Goal: Task Accomplishment & Management: Use online tool/utility

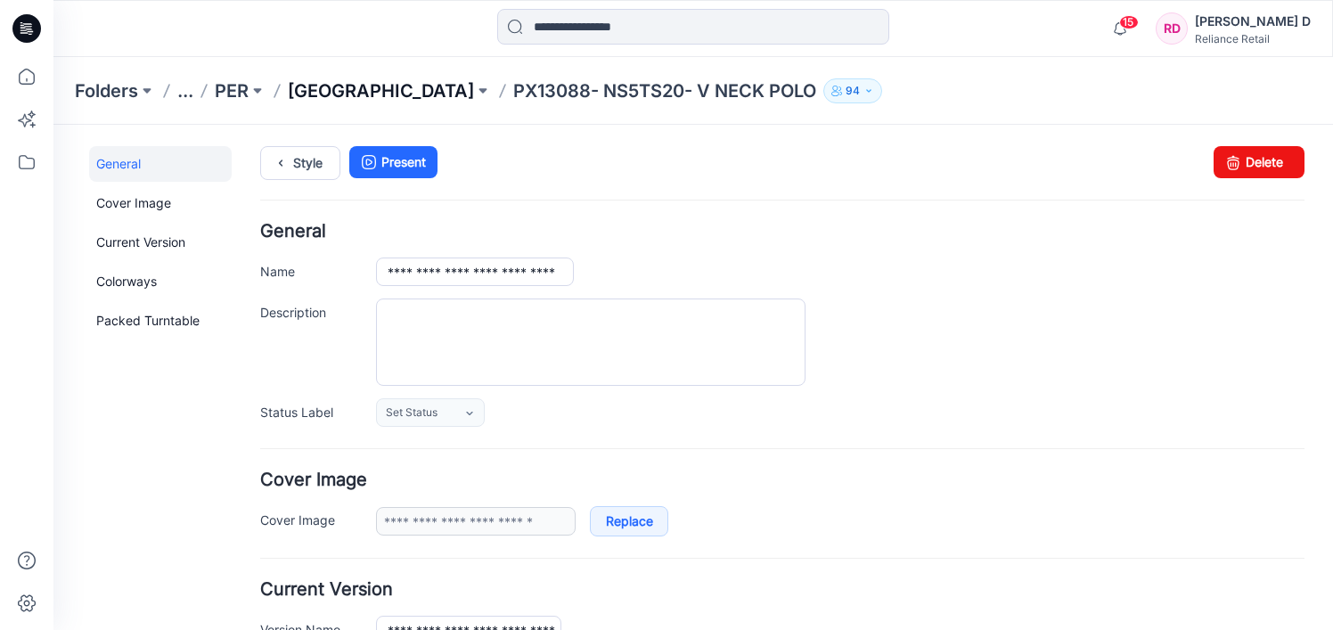
click at [361, 89] on p "[GEOGRAPHIC_DATA]" at bounding box center [381, 90] width 186 height 25
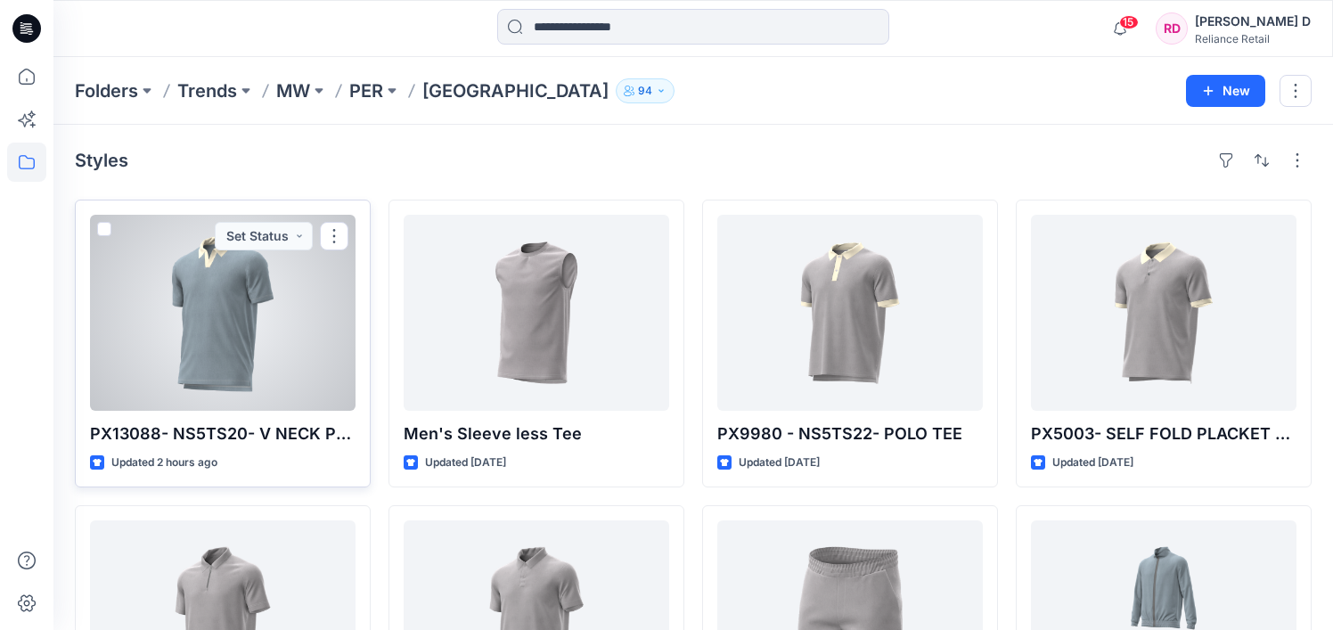
click at [279, 292] on div at bounding box center [223, 313] width 266 height 196
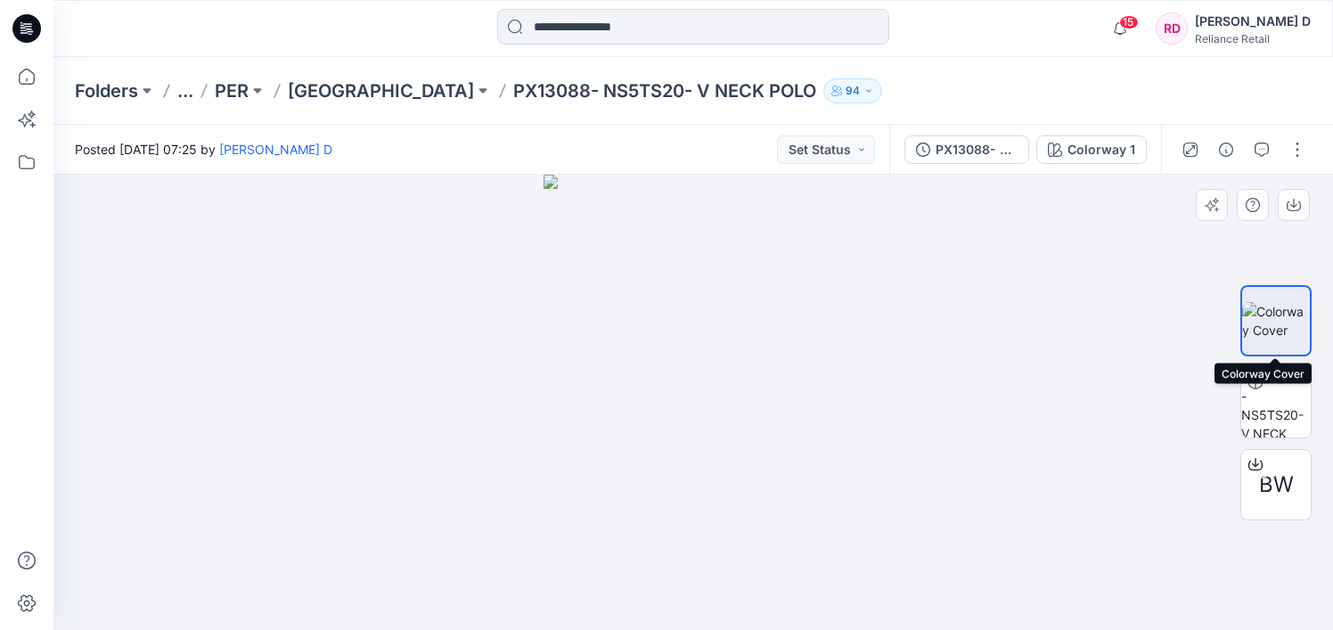
click at [1277, 308] on img at bounding box center [1277, 320] width 68 height 37
click at [1296, 315] on img at bounding box center [1277, 320] width 68 height 37
click at [1280, 315] on img at bounding box center [1277, 320] width 68 height 37
click at [865, 141] on button "Set Status" at bounding box center [826, 149] width 98 height 29
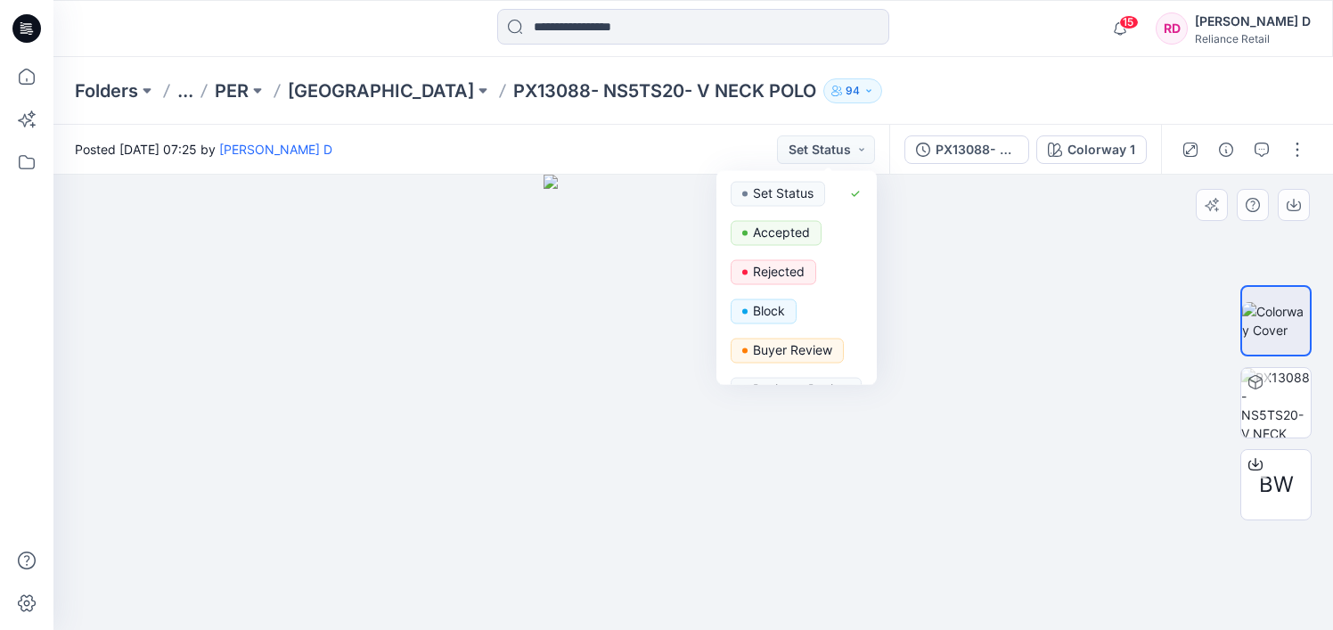
click at [1003, 277] on div at bounding box center [693, 402] width 1280 height 455
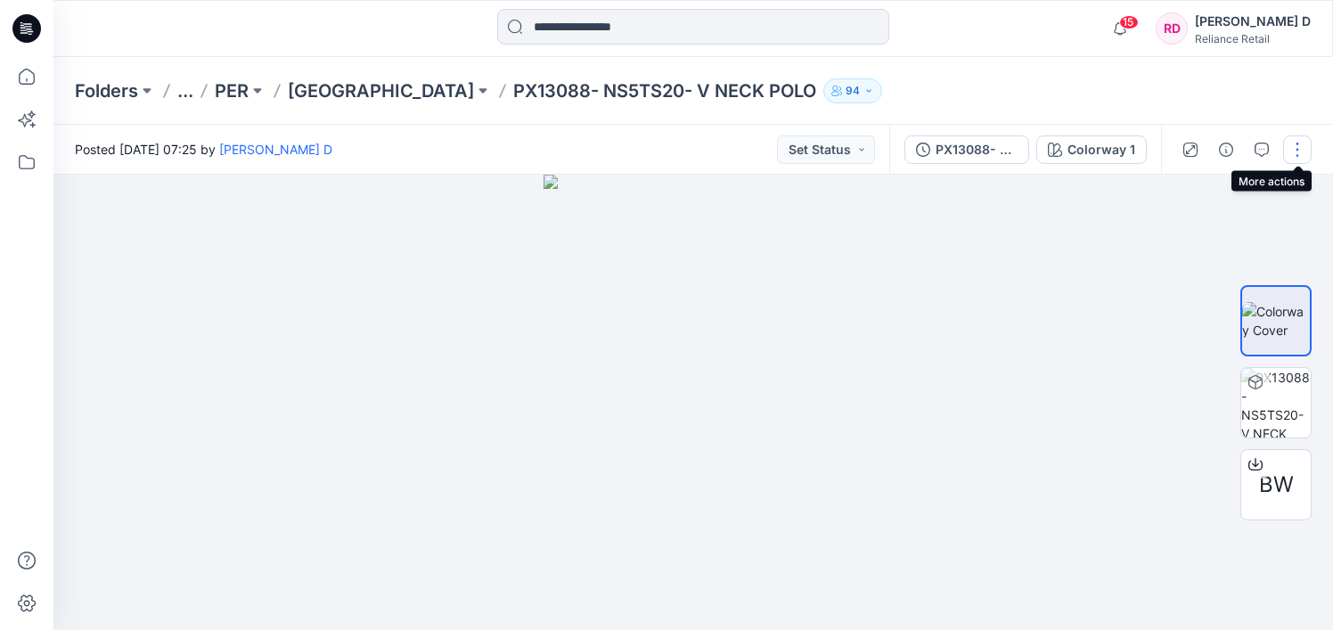
click at [1297, 145] on button "button" at bounding box center [1298, 149] width 29 height 29
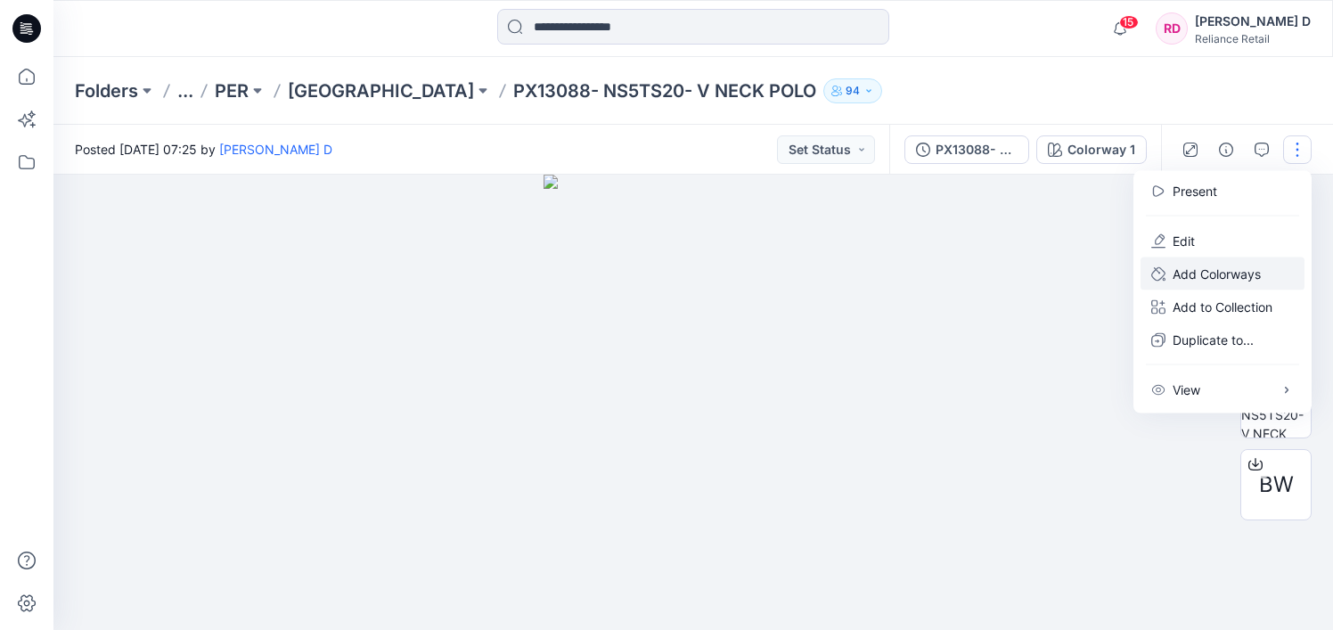
click at [1207, 274] on p "Add Colorways" at bounding box center [1217, 274] width 88 height 19
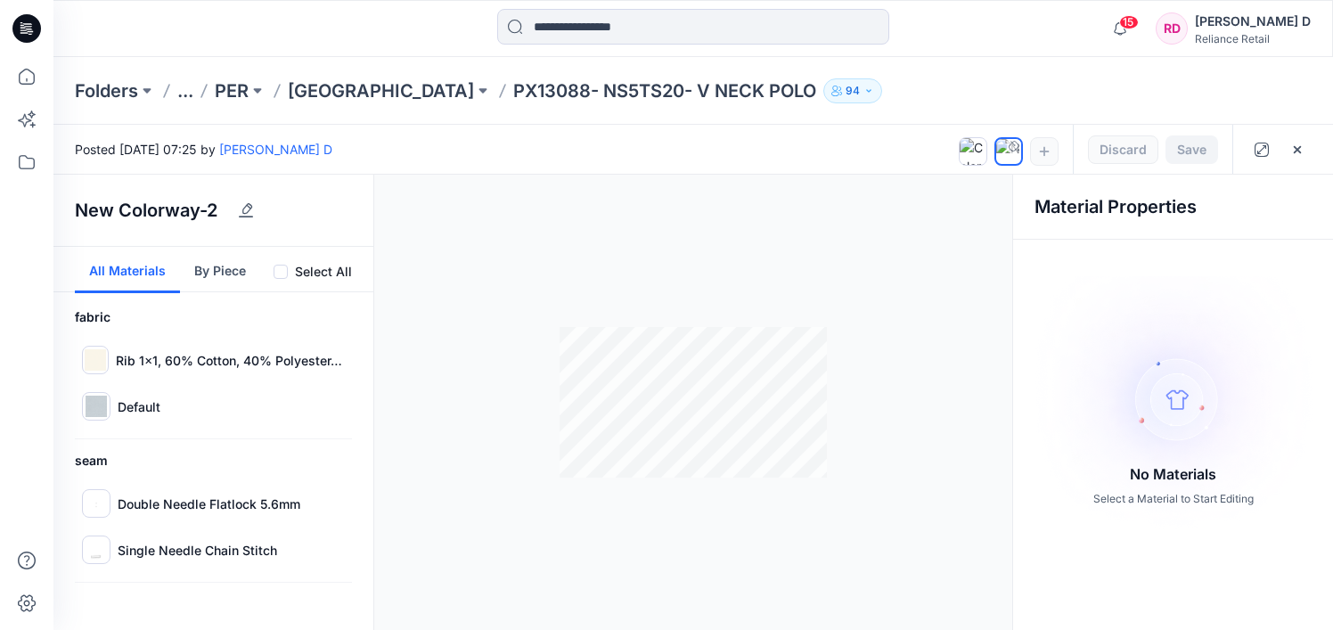
click at [1046, 149] on div at bounding box center [1009, 148] width 100 height 46
click at [1041, 150] on div at bounding box center [1009, 148] width 100 height 46
click at [1194, 389] on img at bounding box center [1173, 403] width 313 height 254
click at [1010, 144] on icon at bounding box center [1014, 146] width 11 height 11
click at [1046, 151] on icon "button" at bounding box center [1045, 151] width 10 height 10
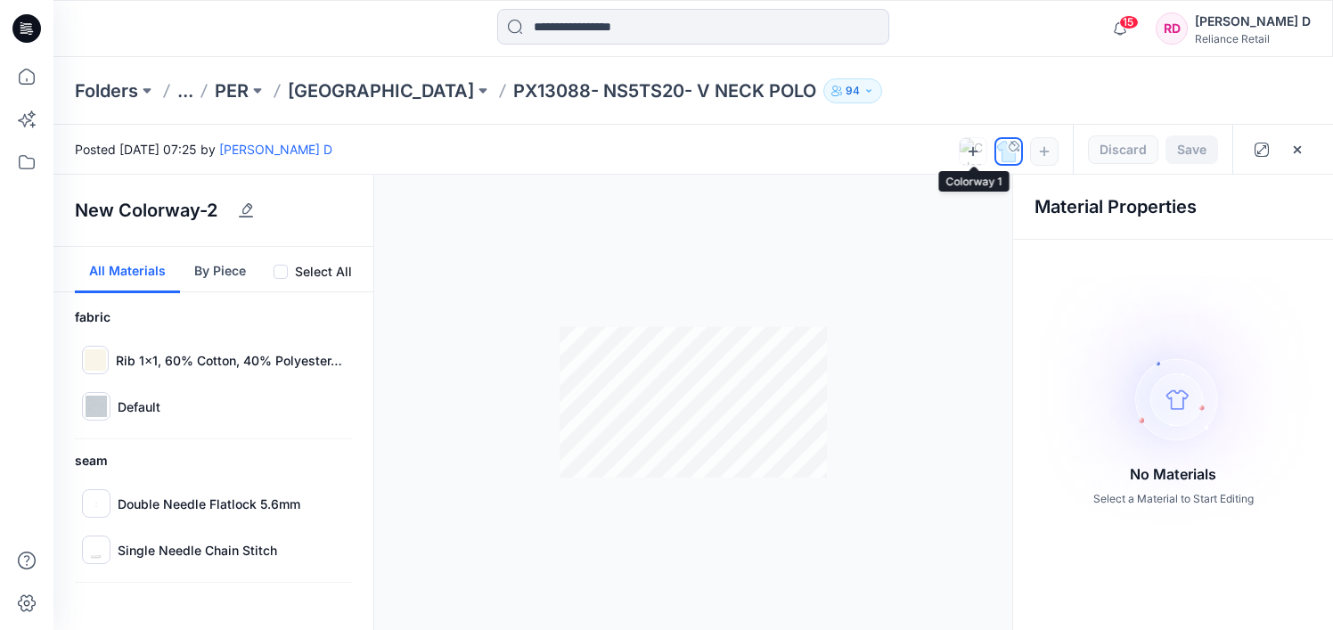
click at [980, 144] on icon at bounding box center [973, 151] width 14 height 14
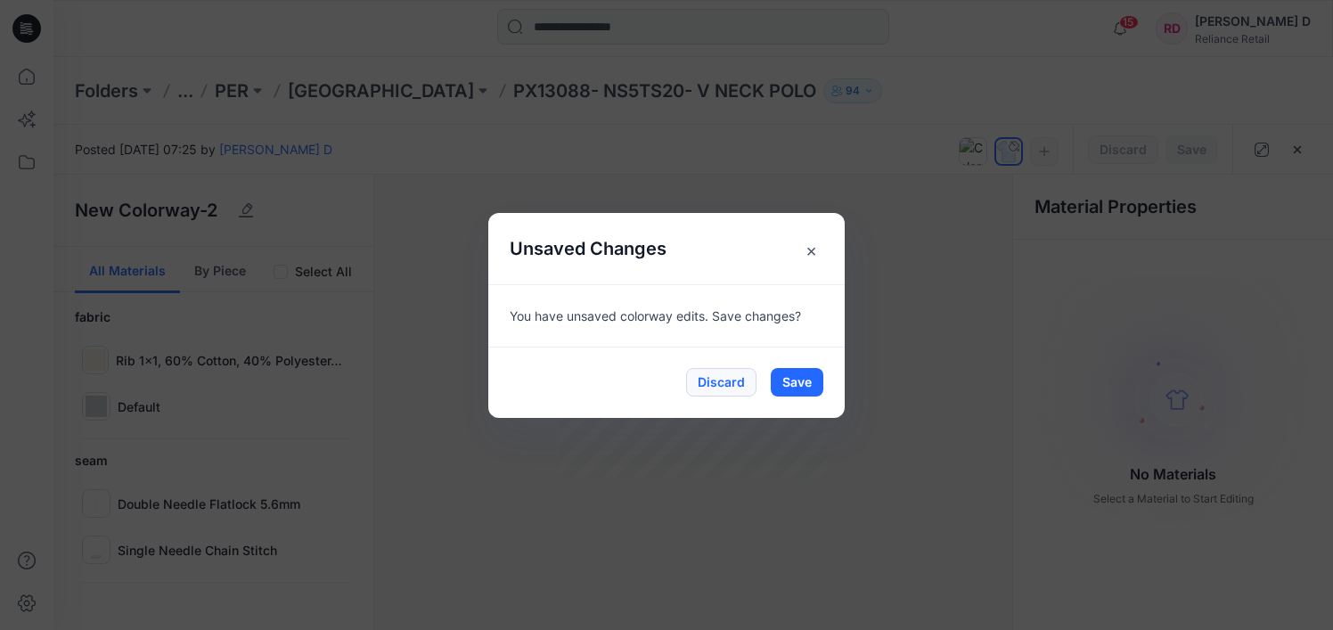
click at [727, 382] on button "Discard" at bounding box center [721, 382] width 70 height 29
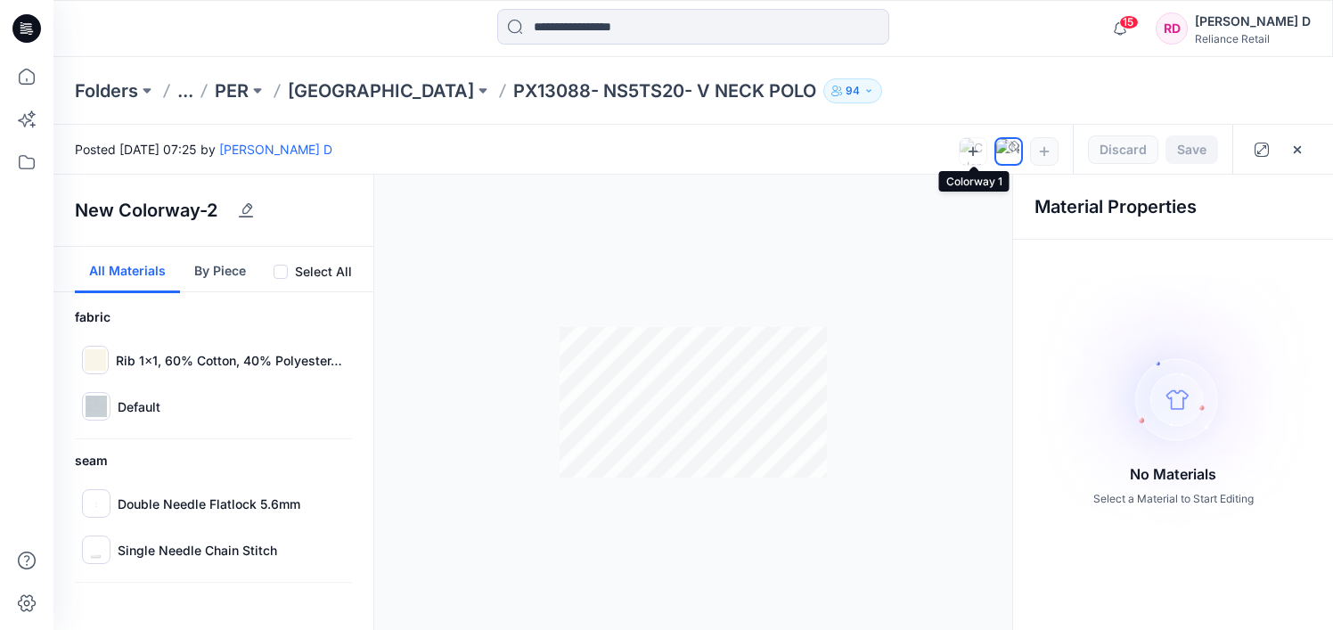
click at [979, 146] on icon at bounding box center [973, 151] width 14 height 14
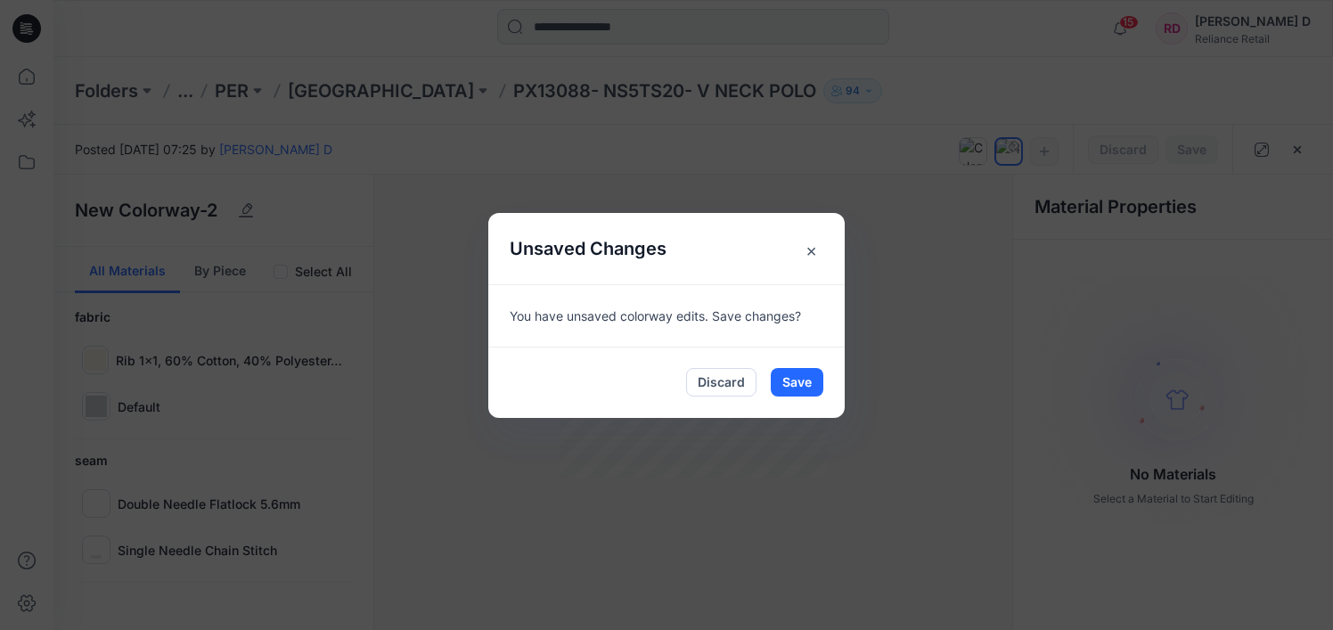
click at [787, 318] on div "You have unsaved colorway edits. Save changes?" at bounding box center [666, 315] width 357 height 62
click at [814, 252] on span "×" at bounding box center [811, 250] width 32 height 32
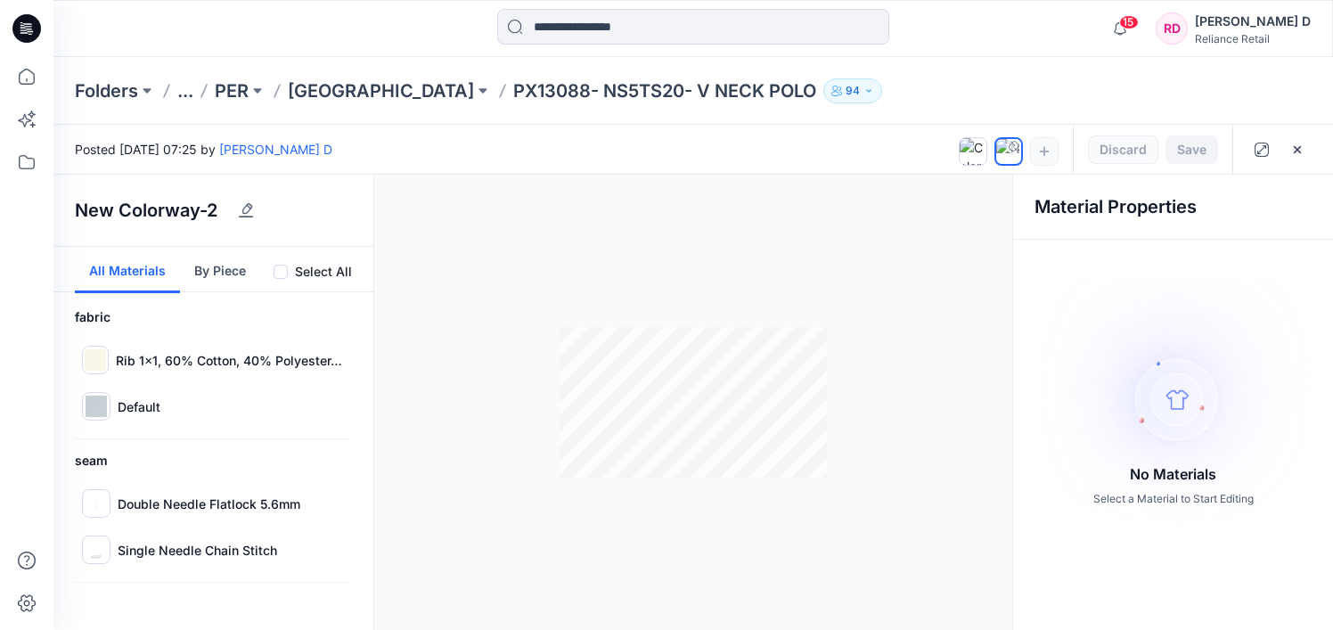
click at [1047, 148] on div at bounding box center [1009, 148] width 100 height 46
click at [1009, 143] on div at bounding box center [1014, 146] width 14 height 14
click at [108, 209] on icon "button" at bounding box center [103, 210] width 14 height 14
click at [809, 252] on div at bounding box center [693, 402] width 1280 height 455
click at [1044, 149] on icon "button" at bounding box center [1045, 151] width 10 height 10
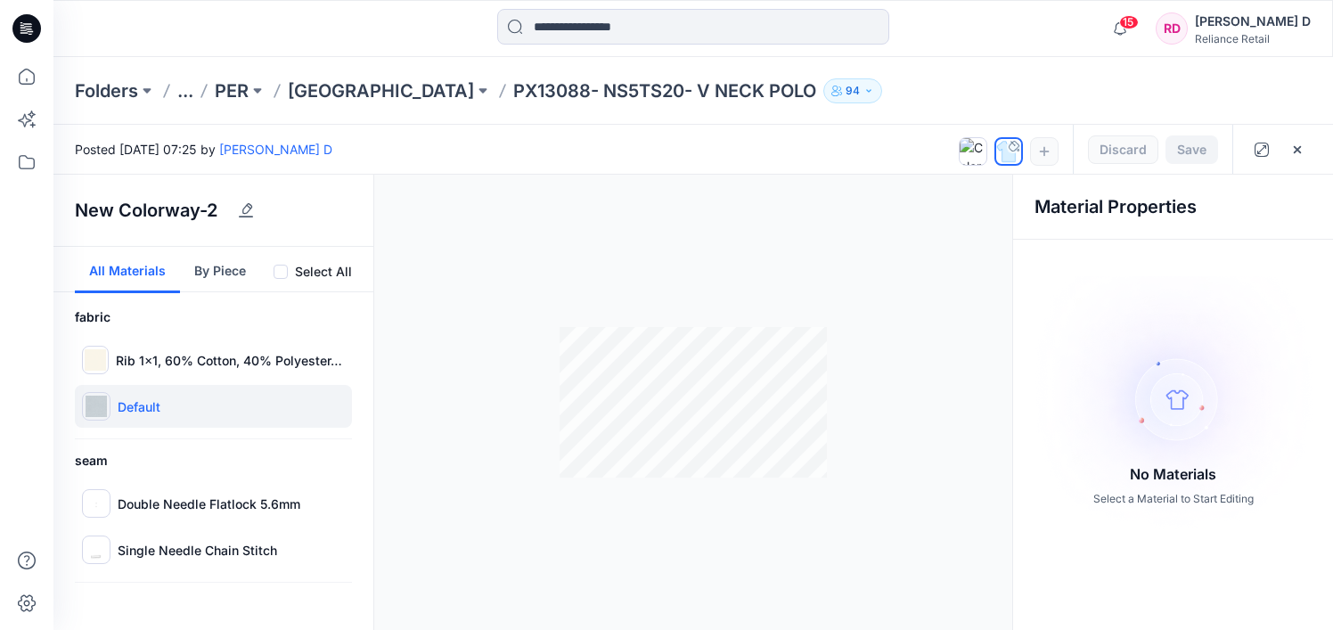
click at [135, 405] on p "Default" at bounding box center [139, 407] width 43 height 19
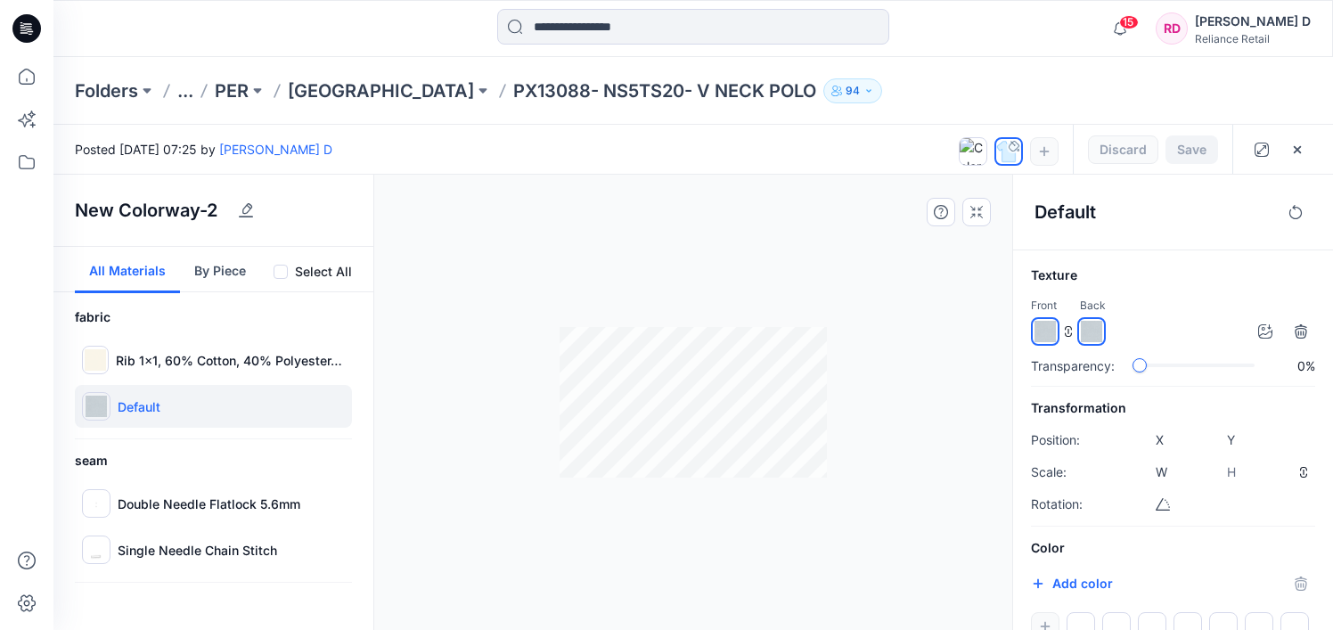
click at [971, 233] on div at bounding box center [693, 402] width 1280 height 455
click at [981, 144] on div at bounding box center [973, 151] width 27 height 27
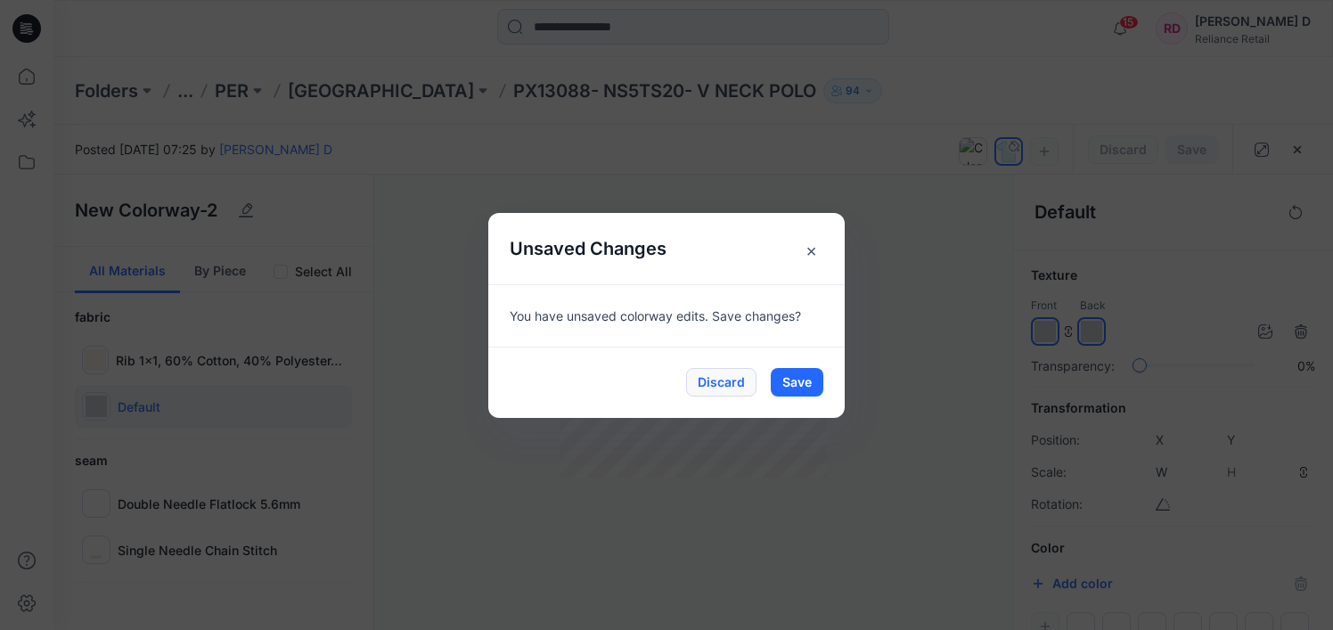
click at [733, 378] on button "Discard" at bounding box center [721, 382] width 70 height 29
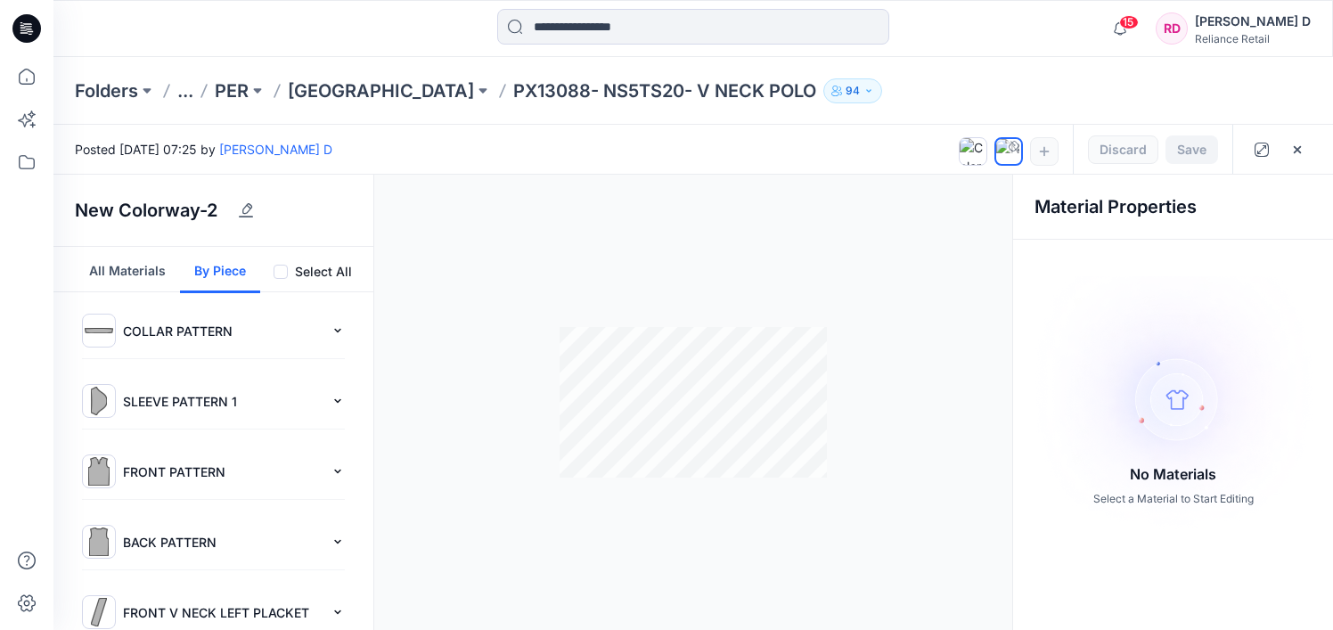
click at [221, 269] on button "By Piece" at bounding box center [220, 270] width 80 height 46
click at [284, 270] on span at bounding box center [281, 272] width 14 height 14
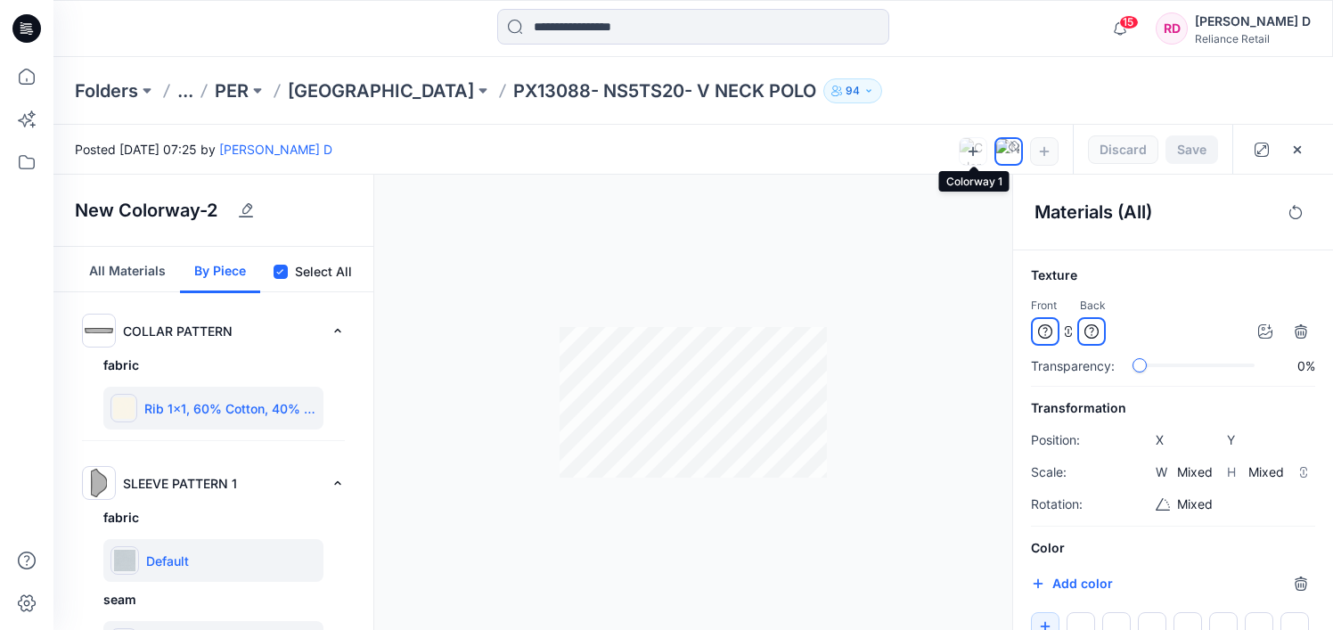
click at [977, 154] on icon at bounding box center [973, 151] width 14 height 14
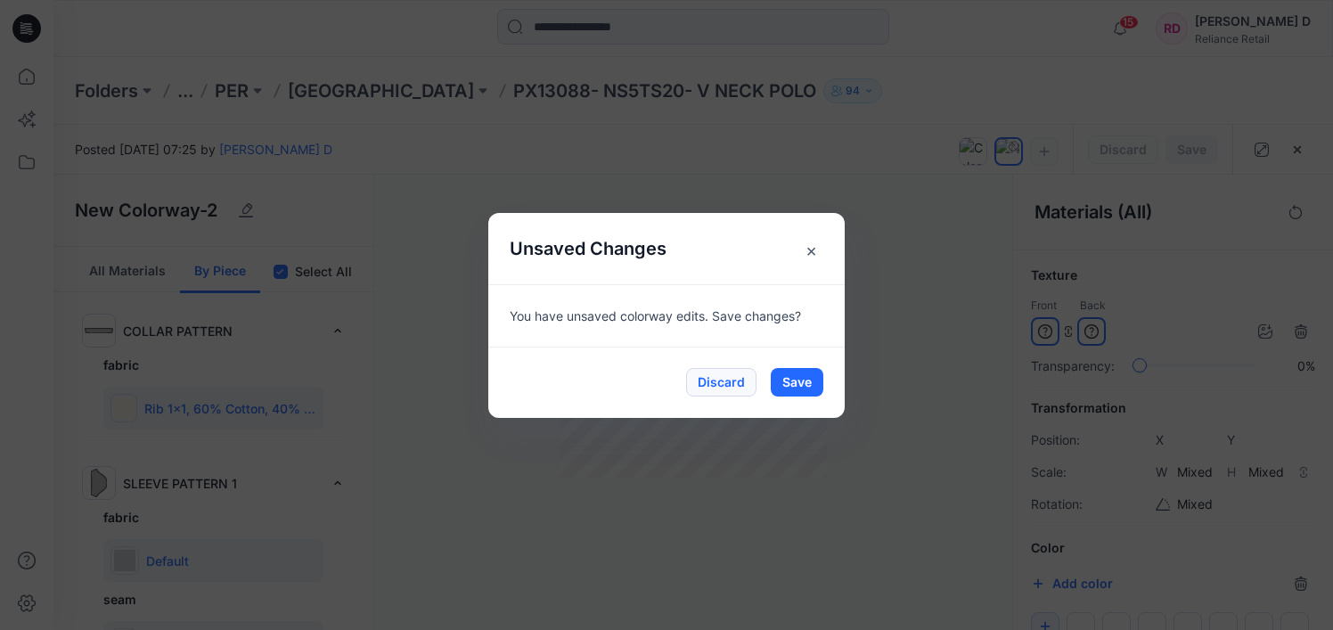
click at [729, 379] on button "Discard" at bounding box center [721, 382] width 70 height 29
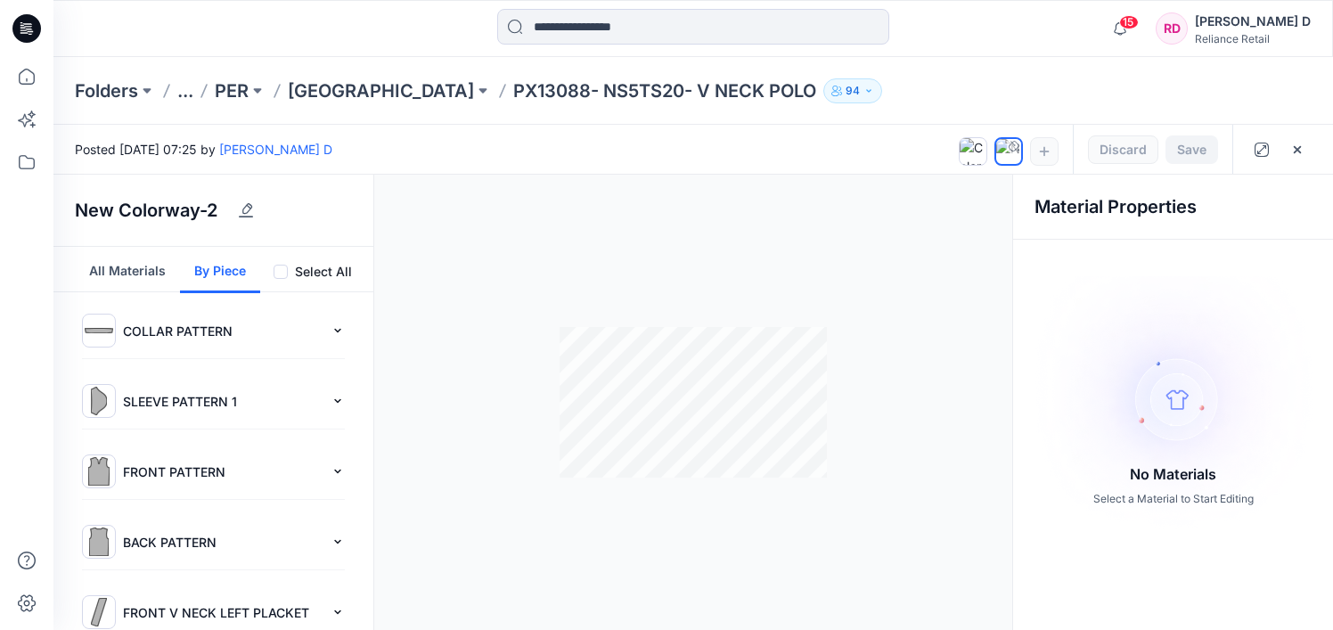
click at [283, 268] on span at bounding box center [281, 272] width 14 height 14
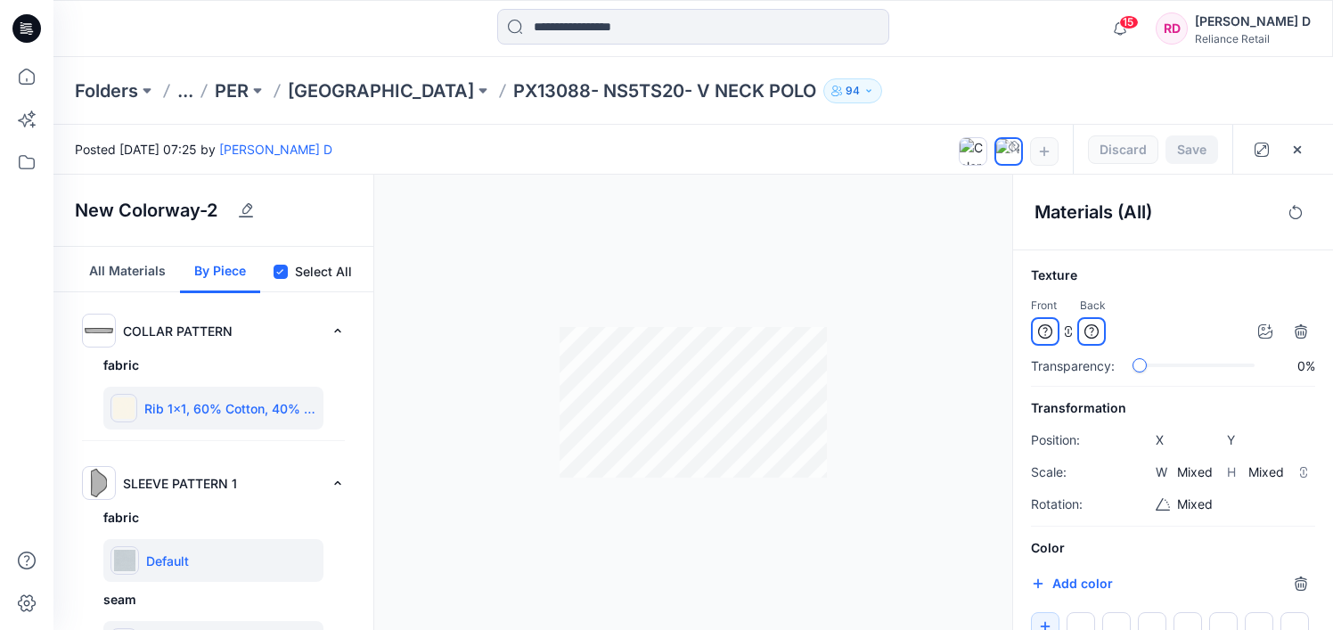
click at [108, 267] on button "All Materials" at bounding box center [127, 270] width 105 height 46
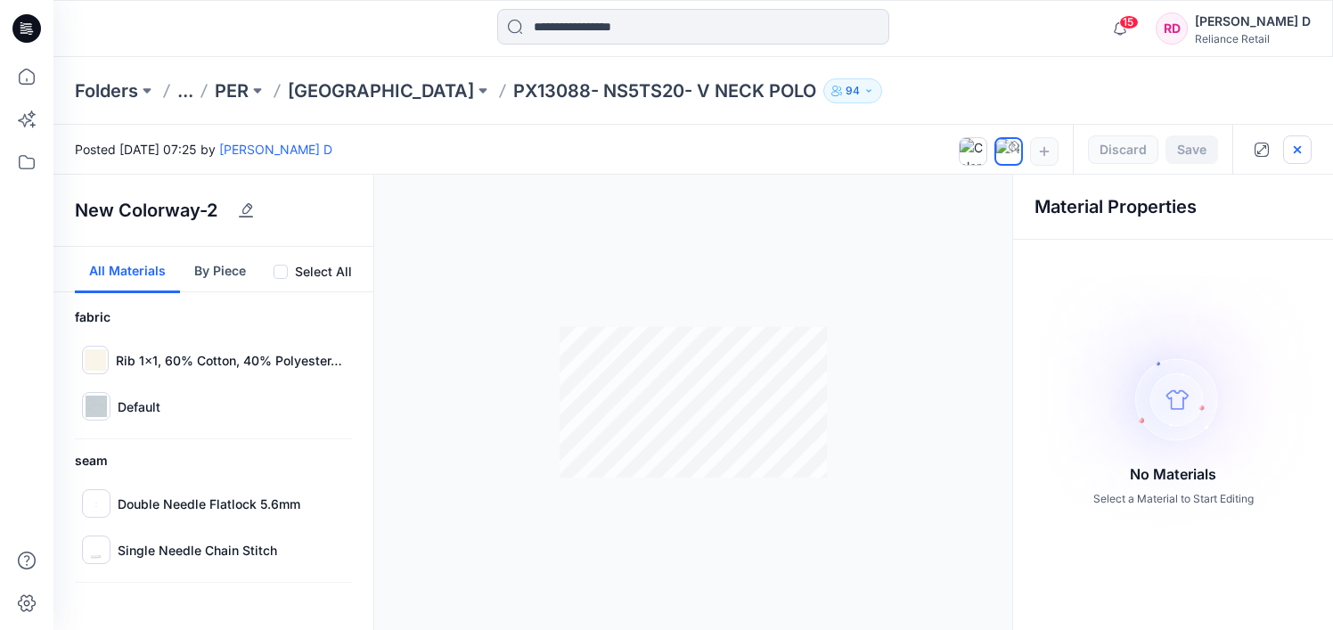
click at [1303, 148] on icon "button" at bounding box center [1298, 150] width 14 height 14
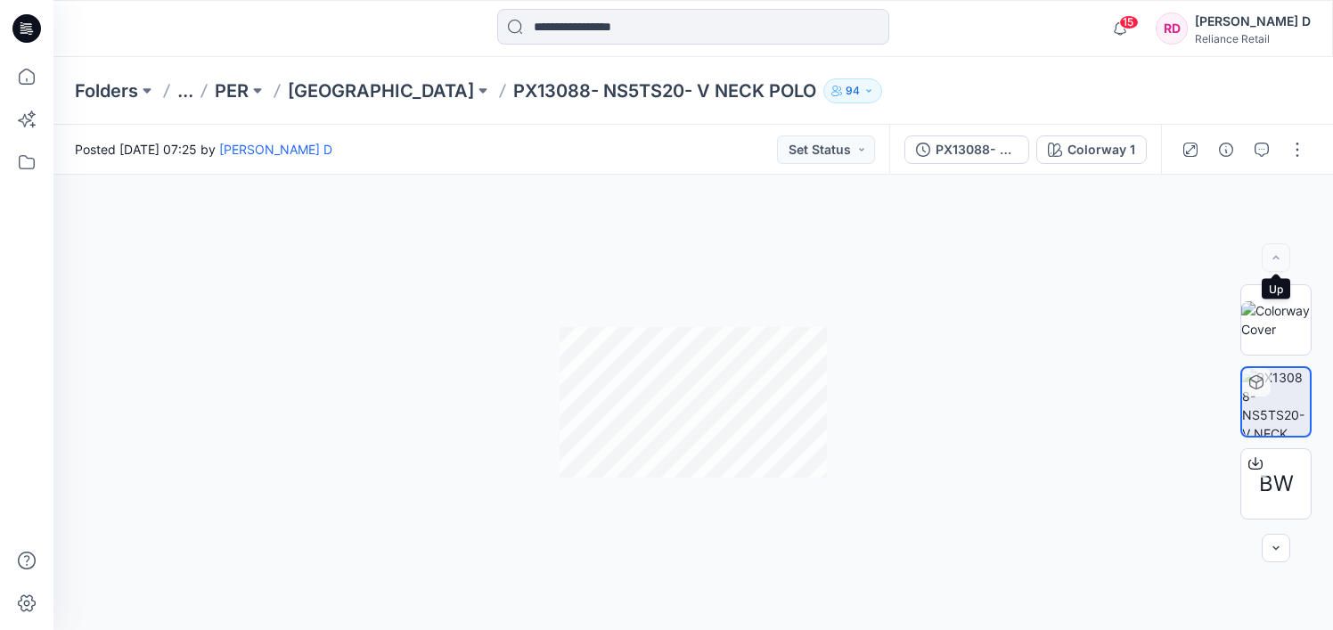
click at [1275, 253] on div at bounding box center [1276, 257] width 29 height 29
click at [1278, 541] on icon "button" at bounding box center [1276, 548] width 14 height 14
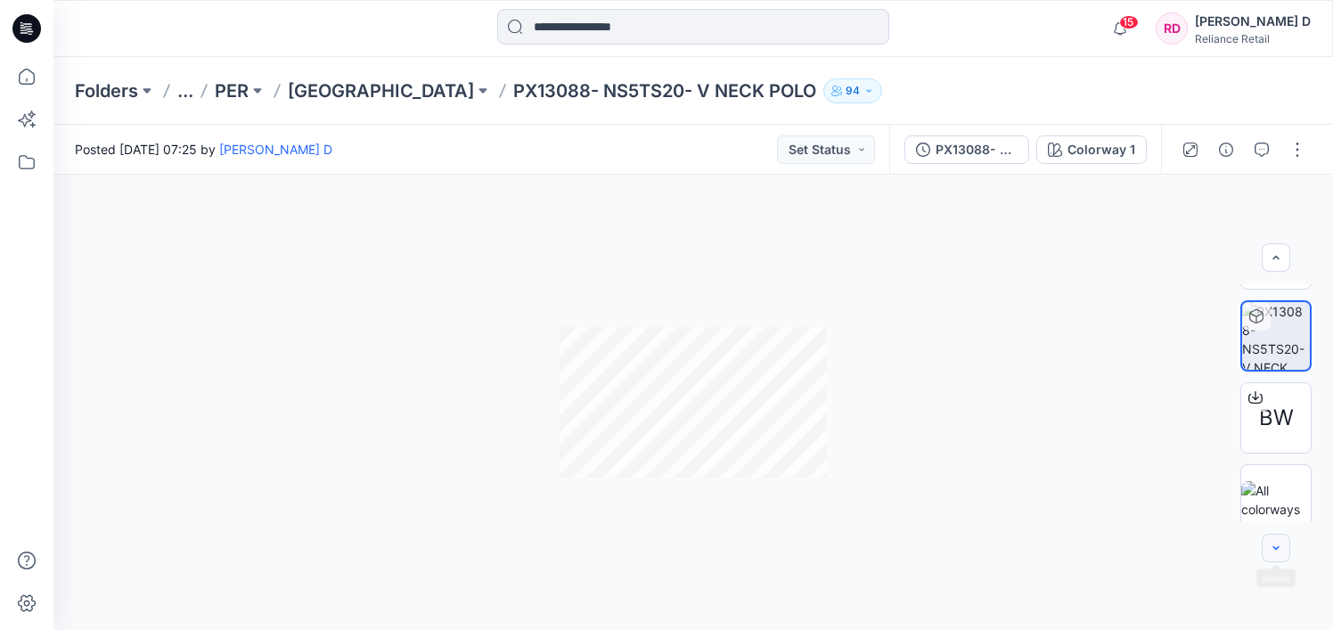
scroll to position [70, 0]
click at [1290, 496] on img at bounding box center [1277, 496] width 70 height 37
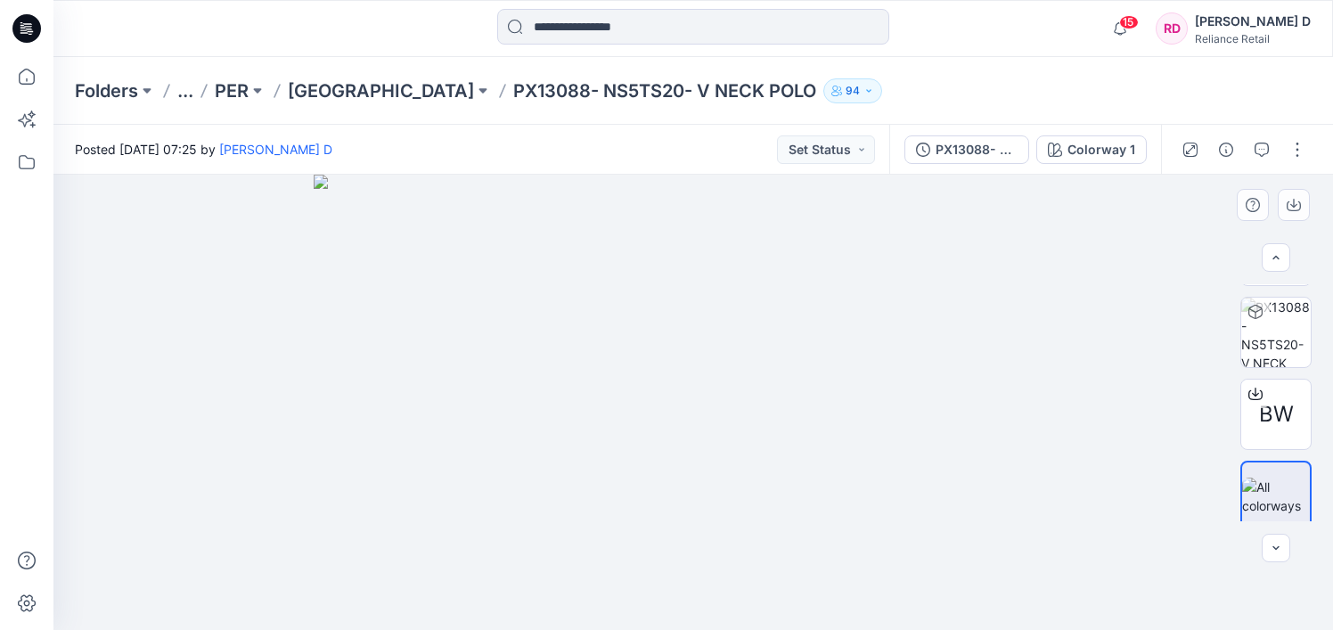
scroll to position [0, 0]
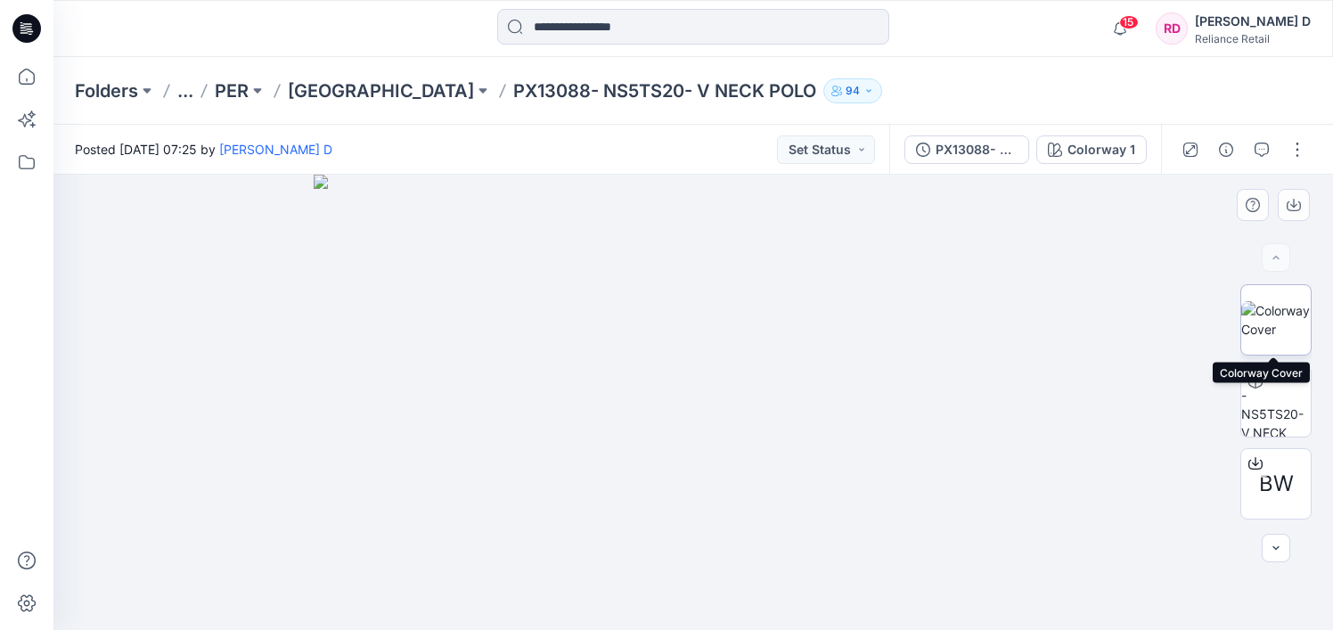
click at [1277, 302] on img at bounding box center [1277, 319] width 70 height 37
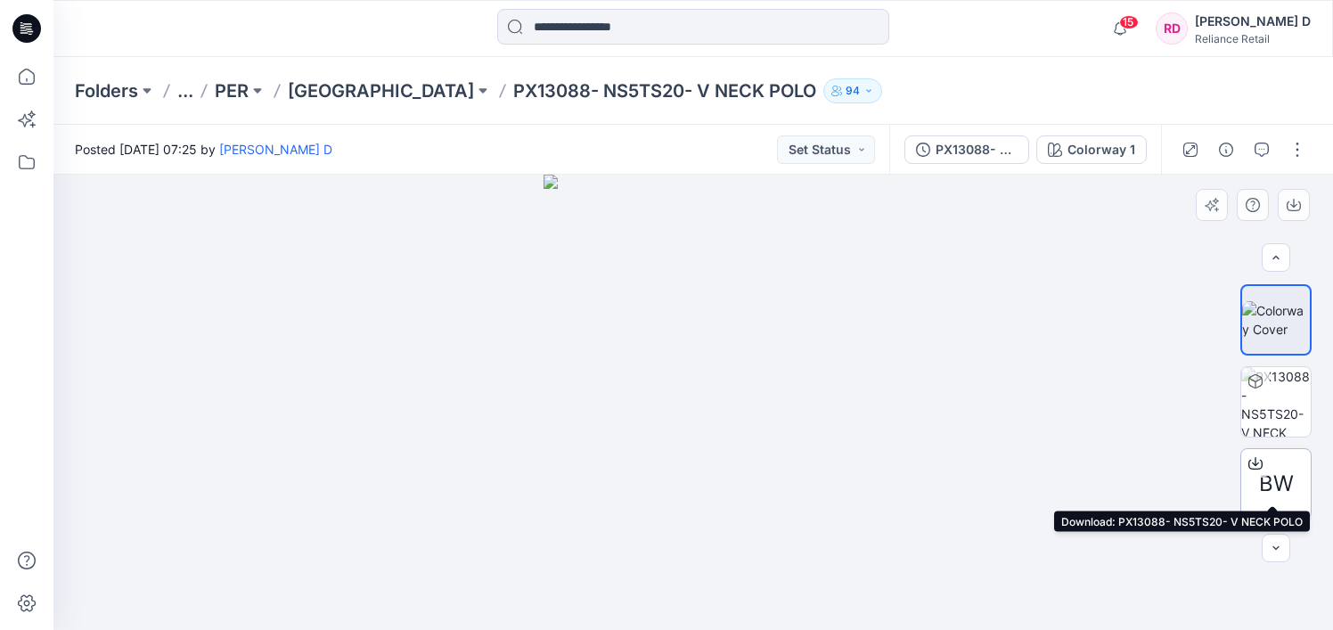
scroll to position [80, 0]
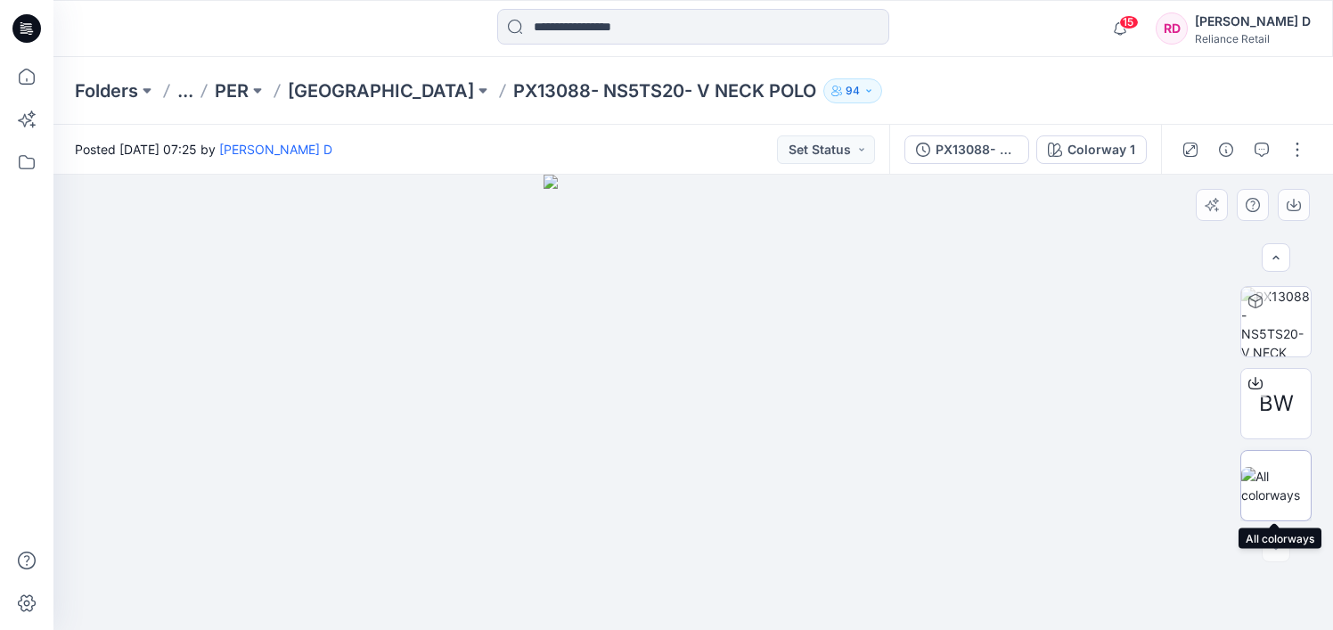
click at [1274, 490] on img at bounding box center [1277, 485] width 70 height 37
click at [1274, 490] on img at bounding box center [1277, 485] width 68 height 37
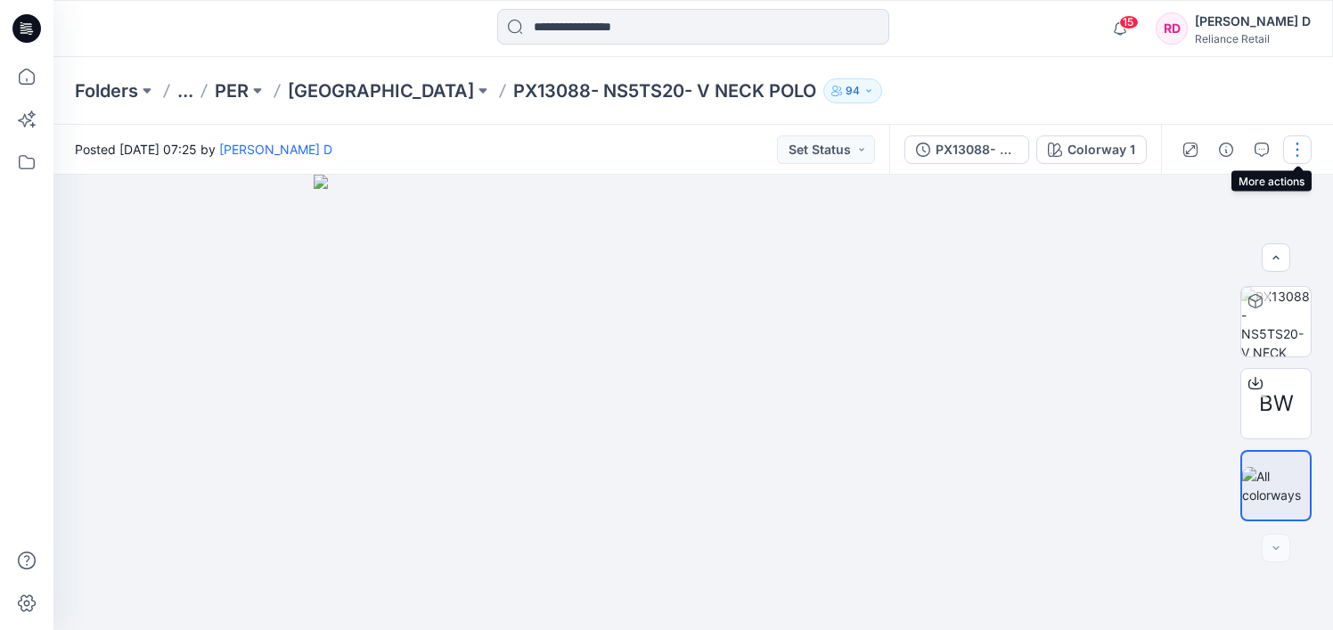
click at [1292, 144] on button "button" at bounding box center [1298, 149] width 29 height 29
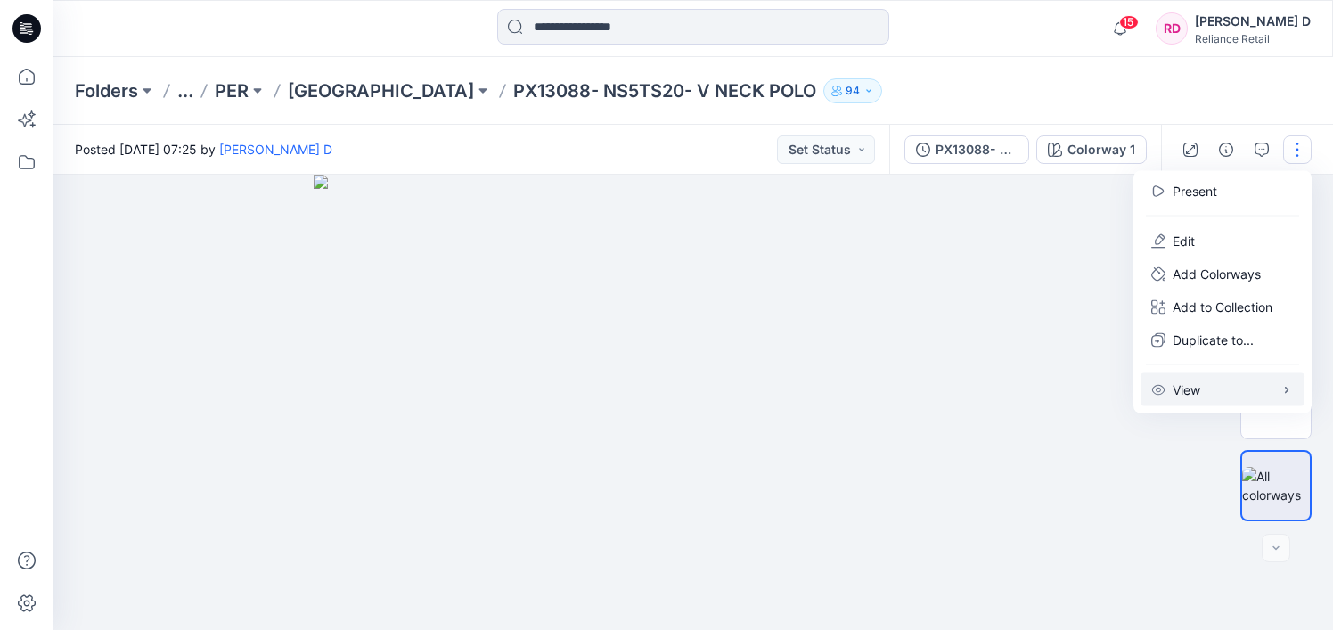
click at [1282, 389] on icon "button" at bounding box center [1287, 389] width 14 height 14
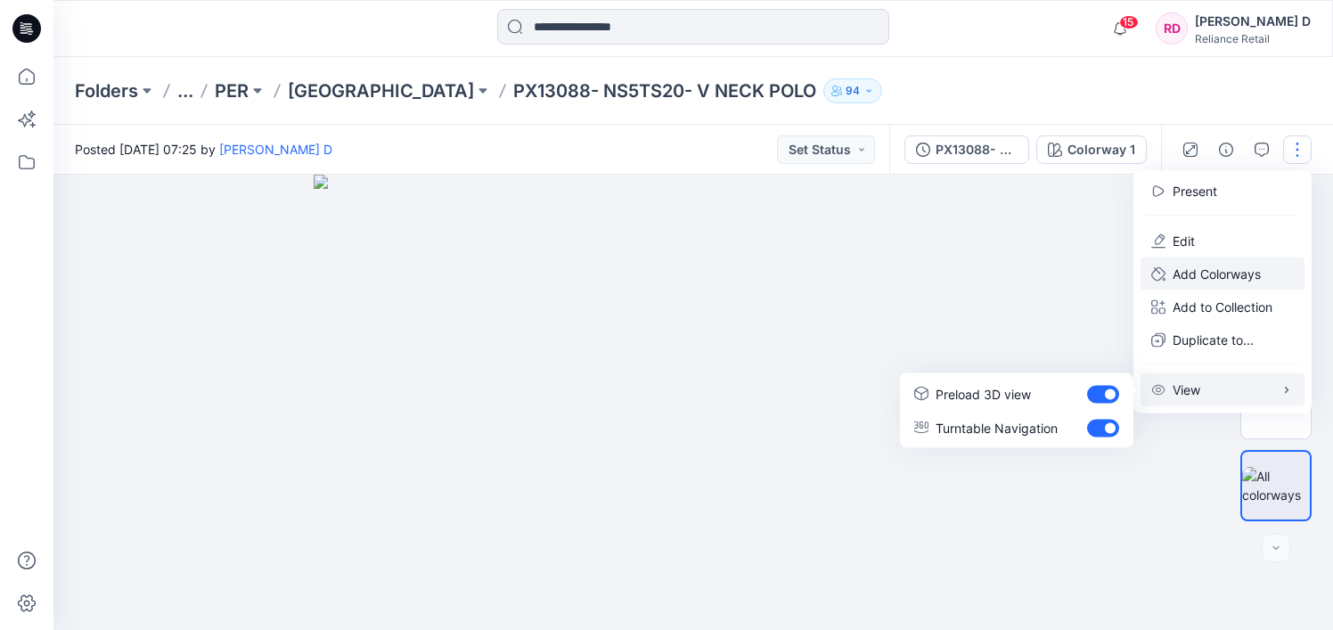
click at [1222, 269] on p "Add Colorways" at bounding box center [1217, 274] width 88 height 19
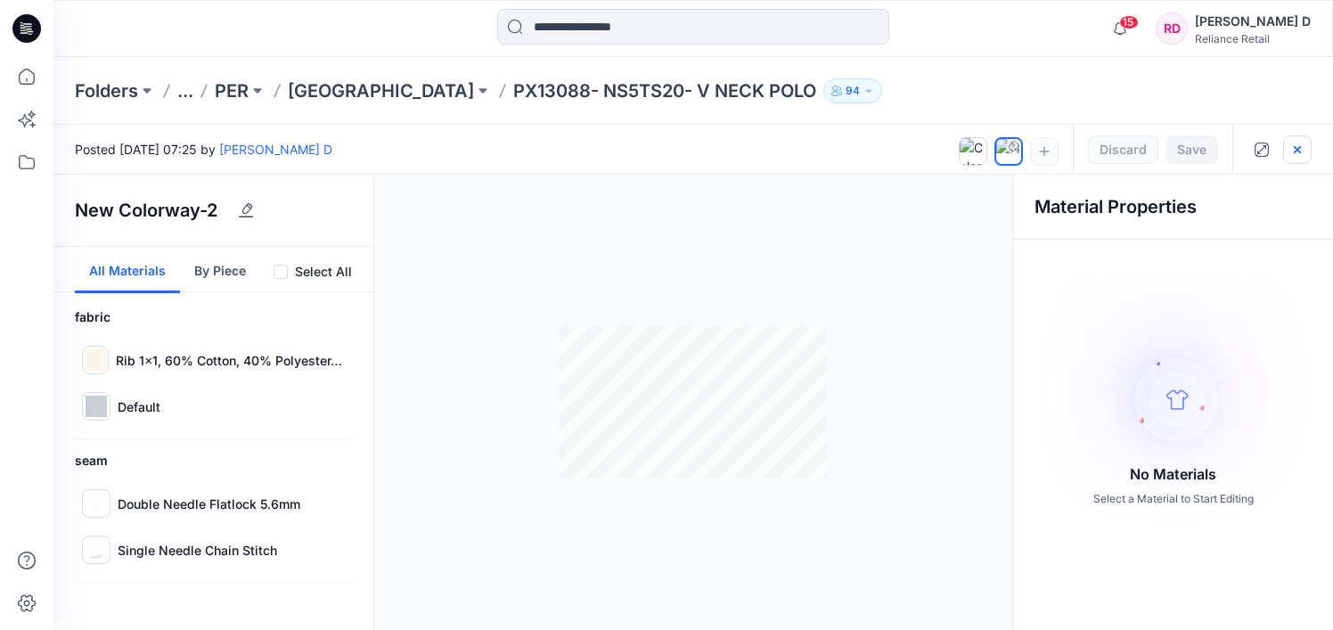
click at [1299, 152] on icon "button" at bounding box center [1298, 150] width 14 height 14
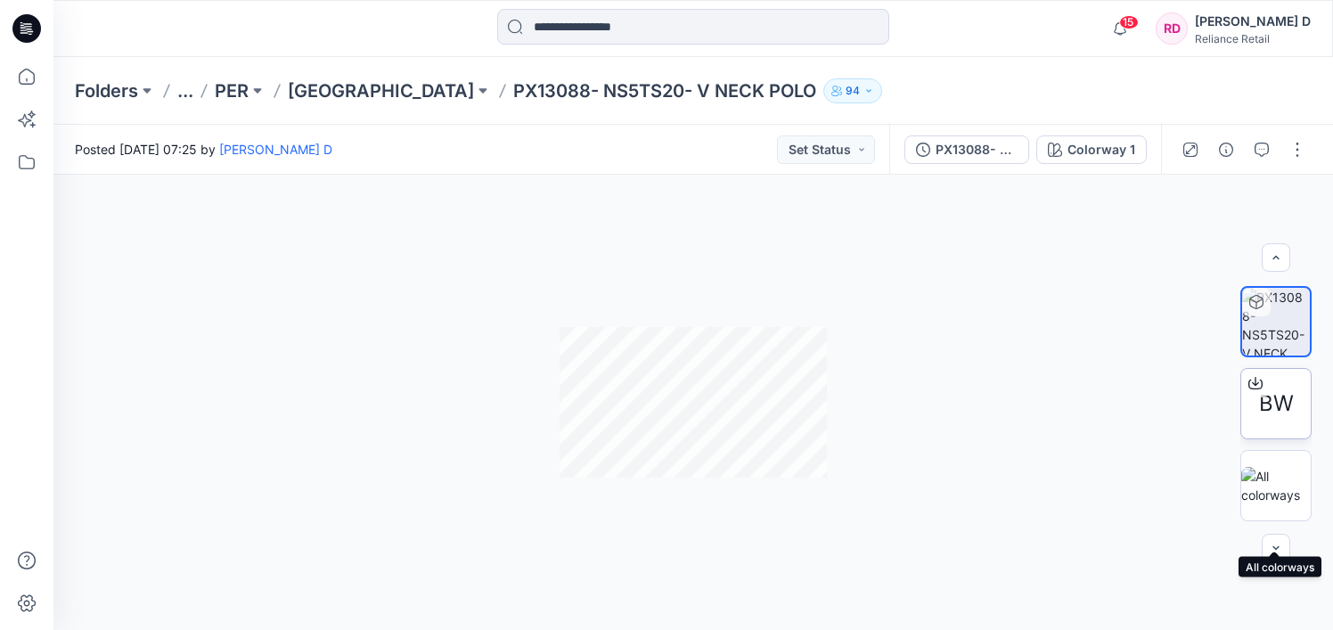
scroll to position [0, 0]
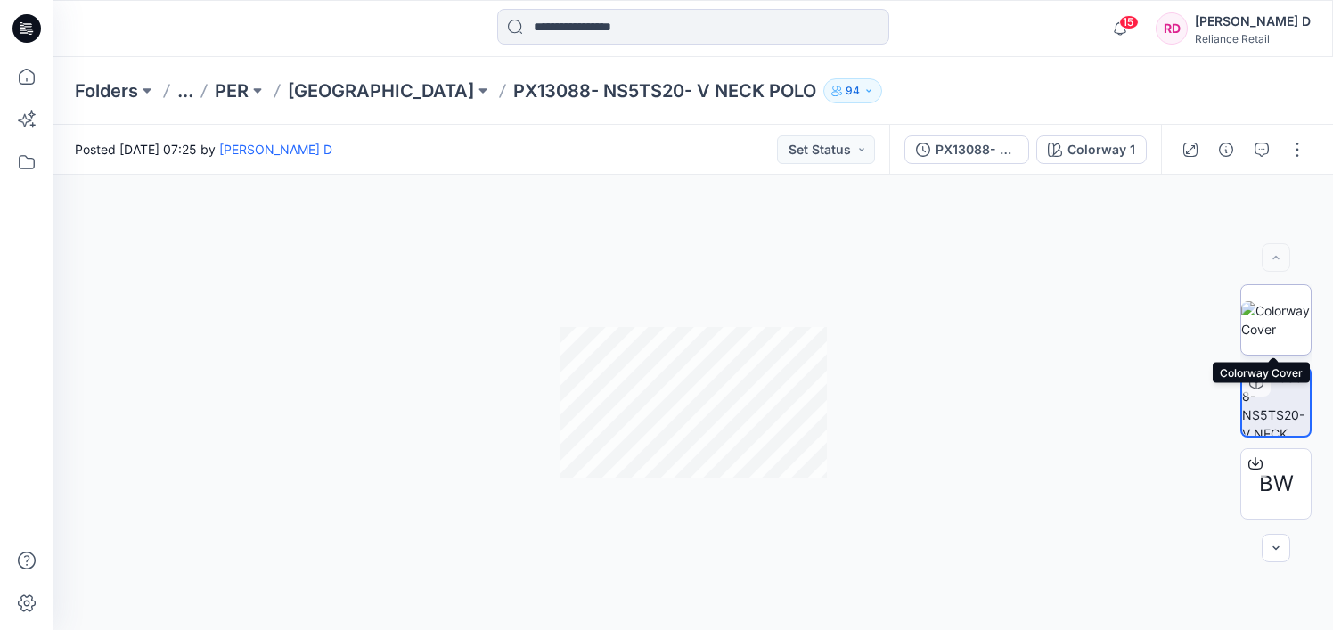
click at [1282, 308] on img at bounding box center [1277, 319] width 70 height 37
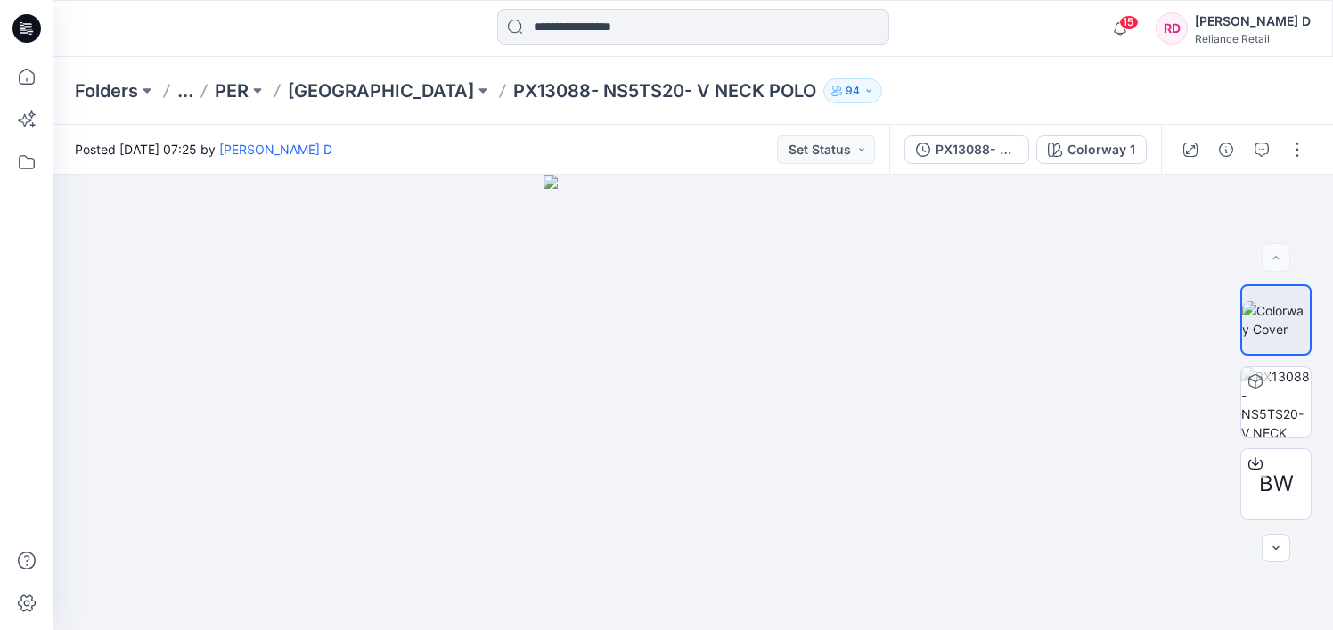
click at [864, 93] on icon "button" at bounding box center [869, 91] width 11 height 11
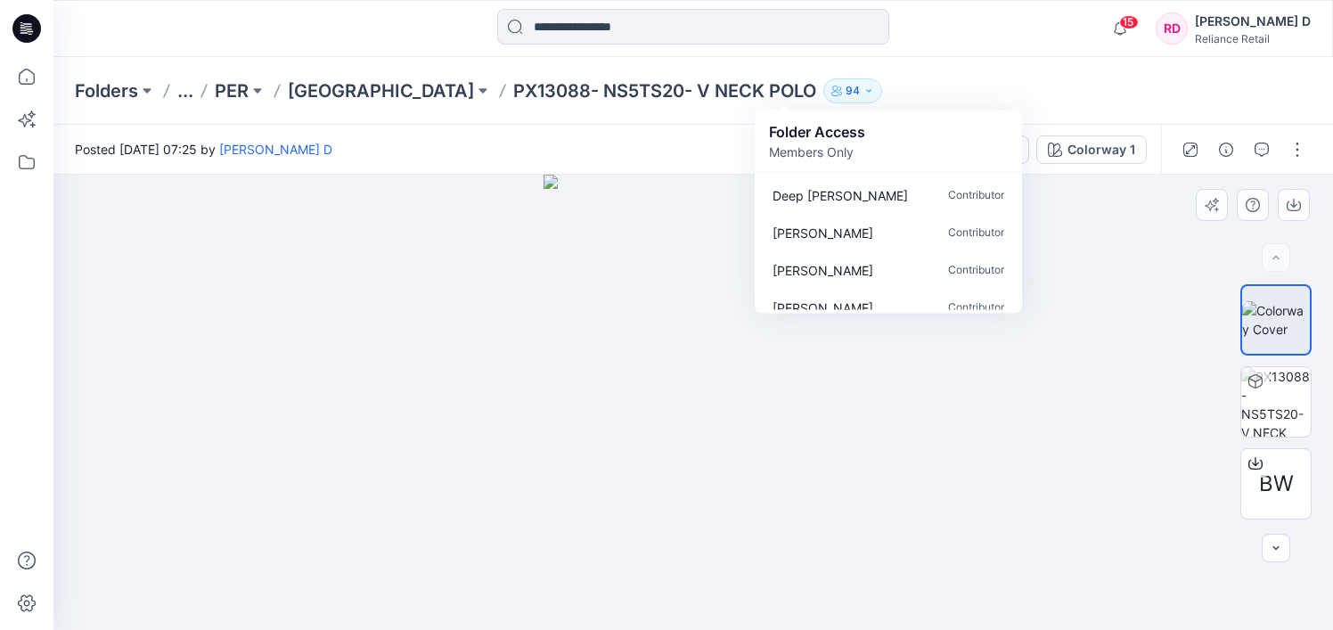
click at [1022, 410] on div at bounding box center [693, 402] width 1280 height 455
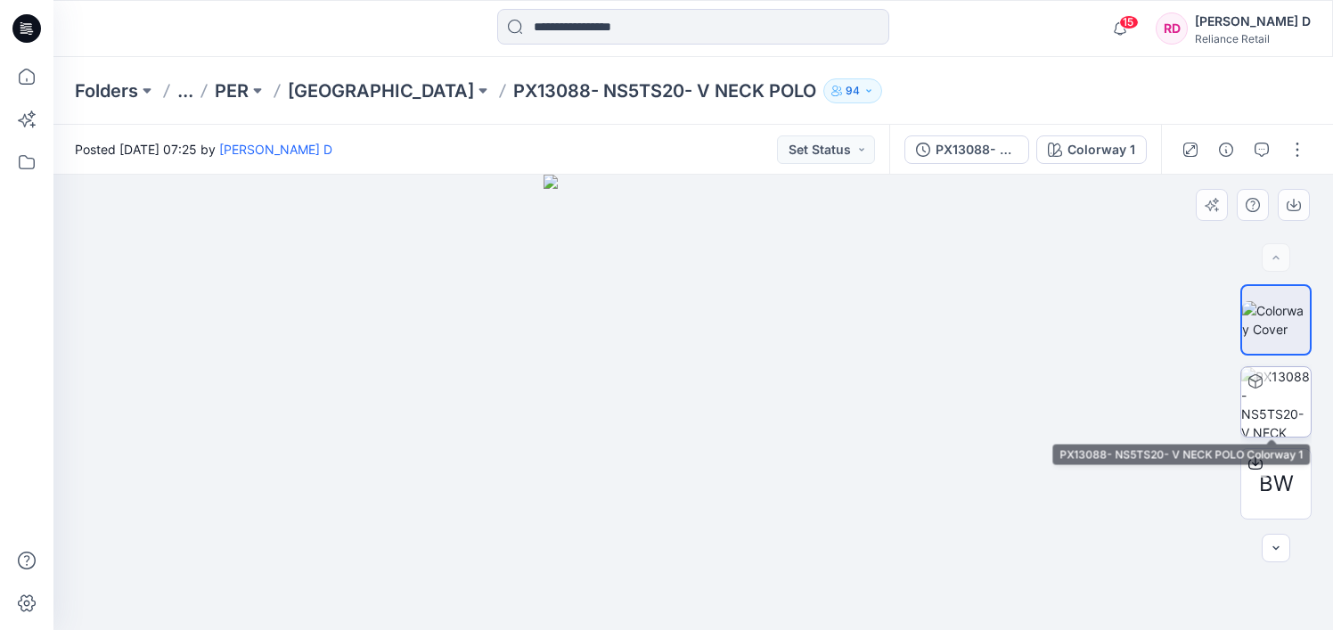
click at [1262, 398] on img at bounding box center [1277, 402] width 70 height 70
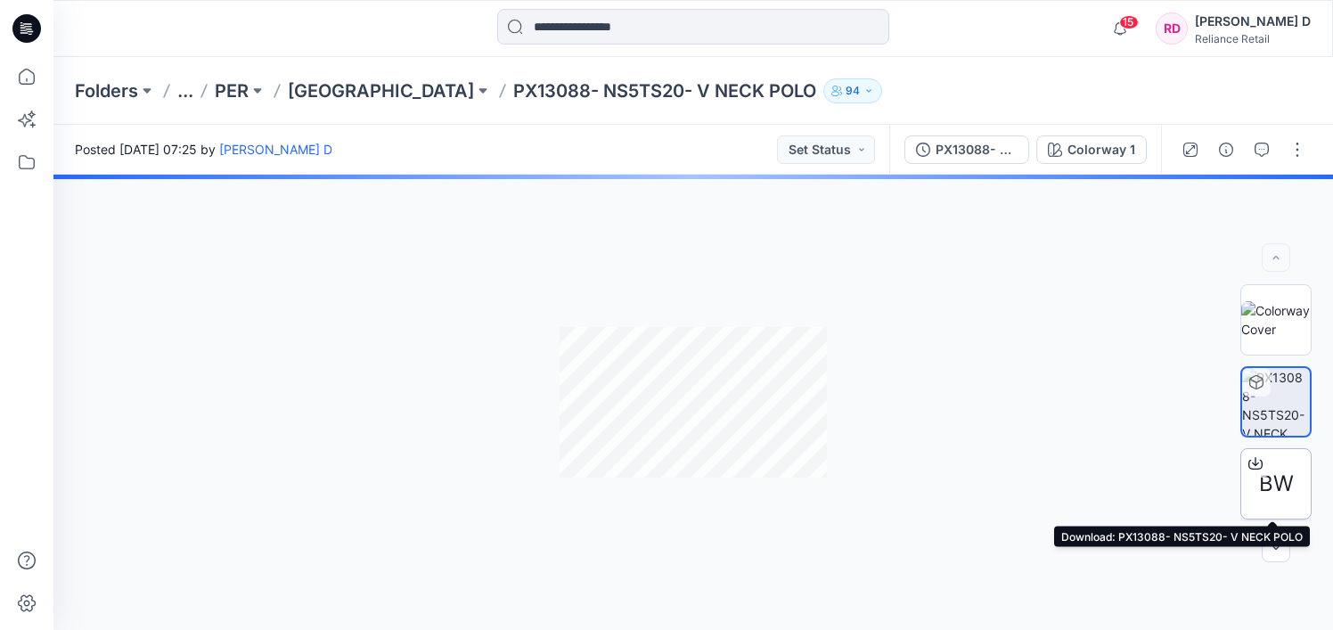
click at [1282, 474] on span "BW" at bounding box center [1276, 484] width 35 height 32
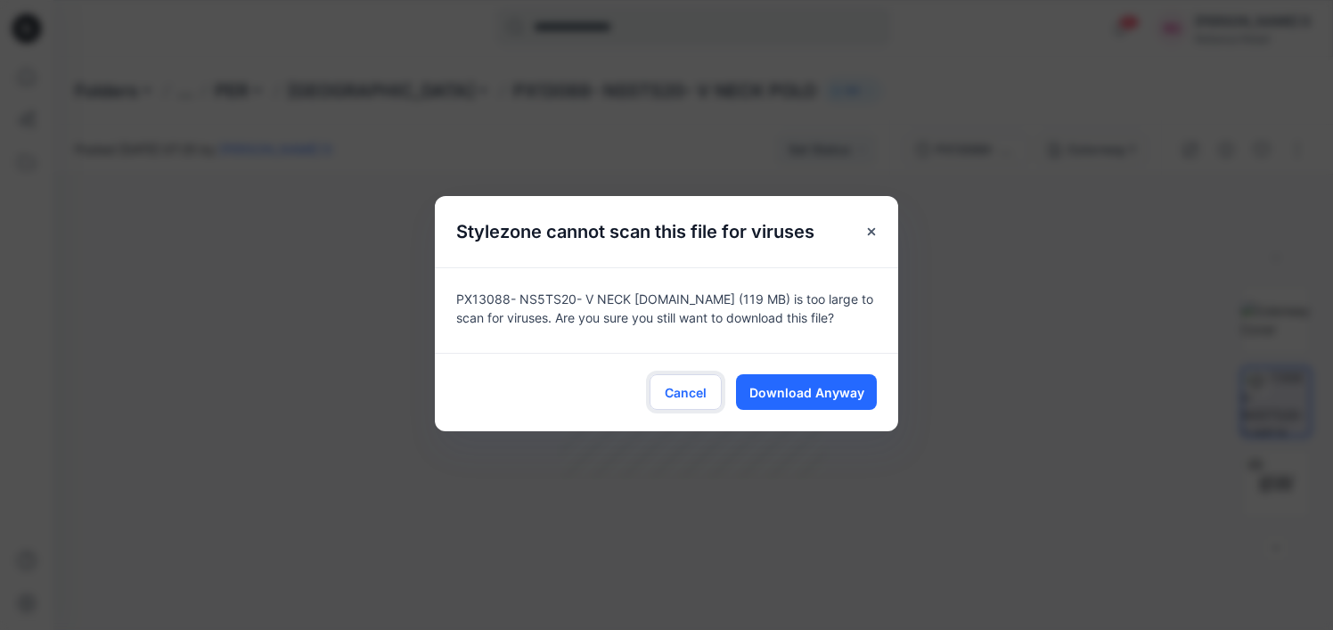
click at [698, 392] on span "Cancel" at bounding box center [686, 392] width 42 height 19
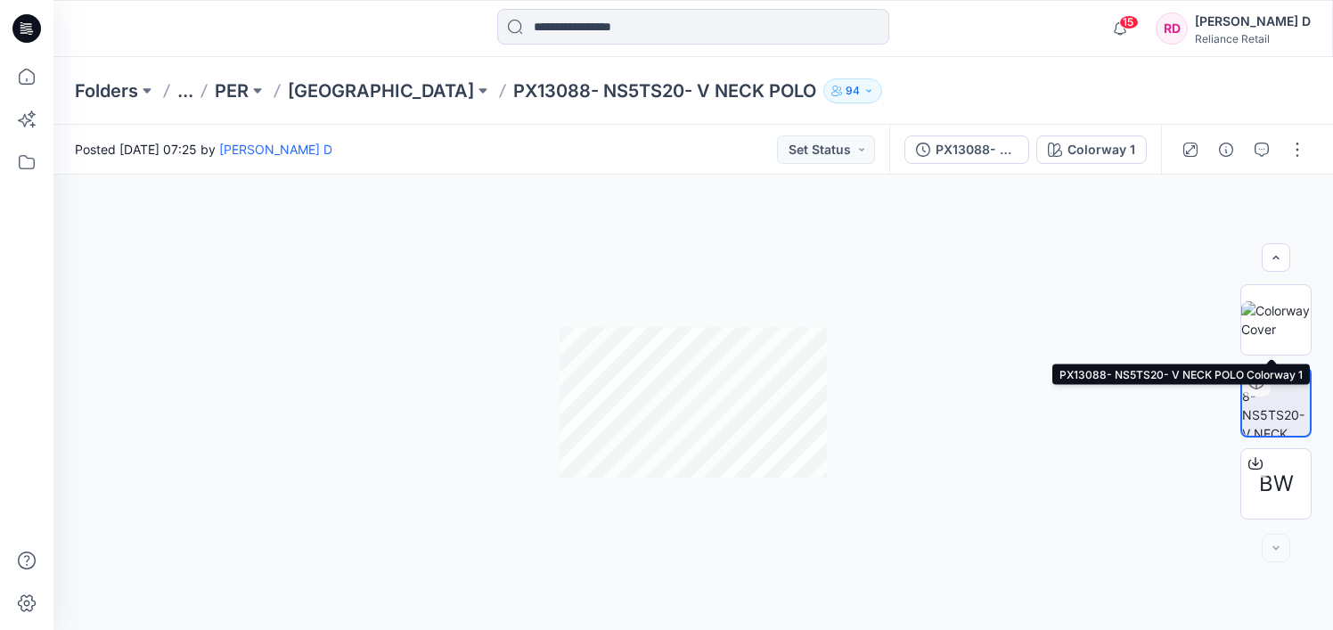
scroll to position [80, 0]
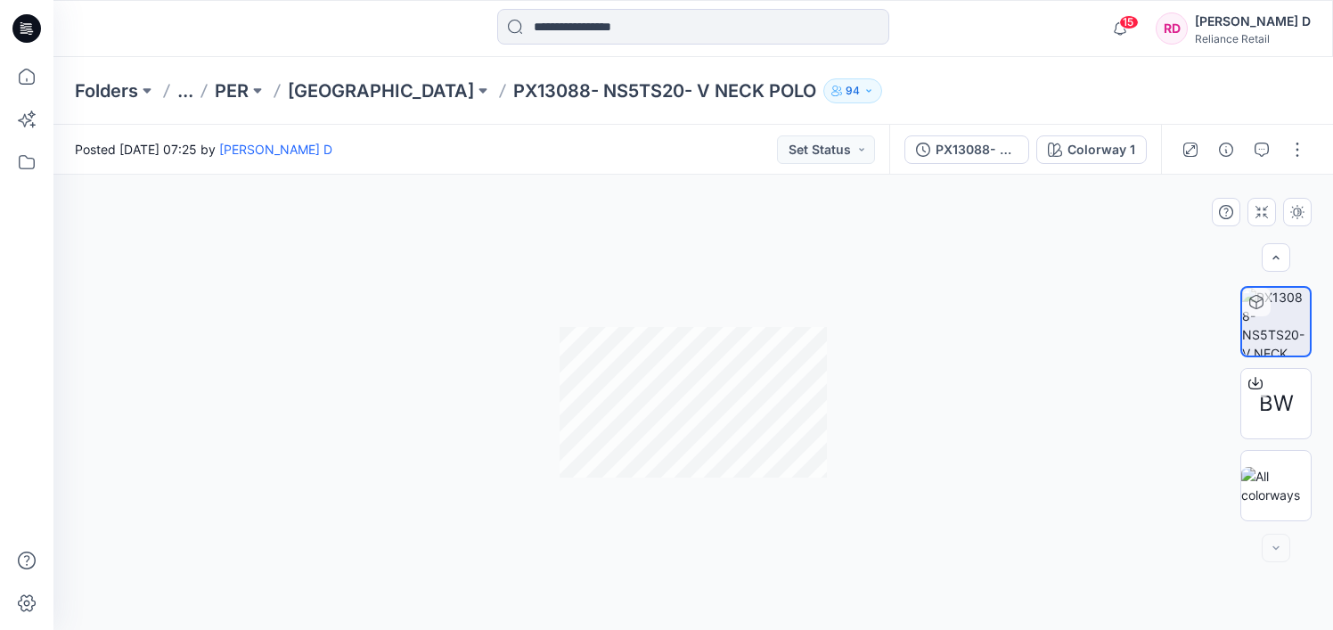
click at [965, 449] on div at bounding box center [693, 402] width 1280 height 455
